Goal: Navigation & Orientation: Find specific page/section

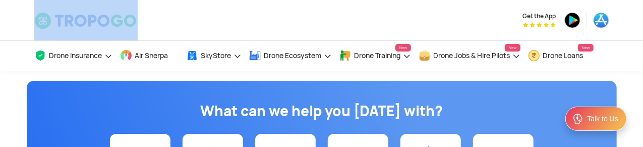
drag, startPoint x: 32, startPoint y: 10, endPoint x: 261, endPoint y: 16, distance: 229.0
click at [261, 16] on div "Get the App" at bounding box center [322, 20] width 590 height 40
click at [227, 16] on div "Get the App" at bounding box center [419, 20] width 393 height 40
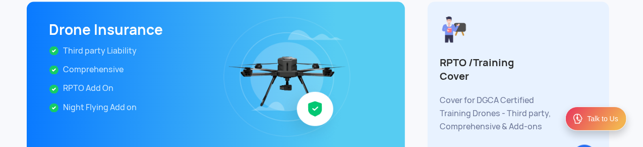
scroll to position [4707, 0]
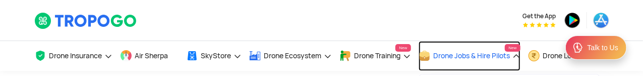
click at [456, 51] on span "Drone Jobs & Hire Pilots" at bounding box center [472, 55] width 77 height 8
